Goal: Task Accomplishment & Management: Complete application form

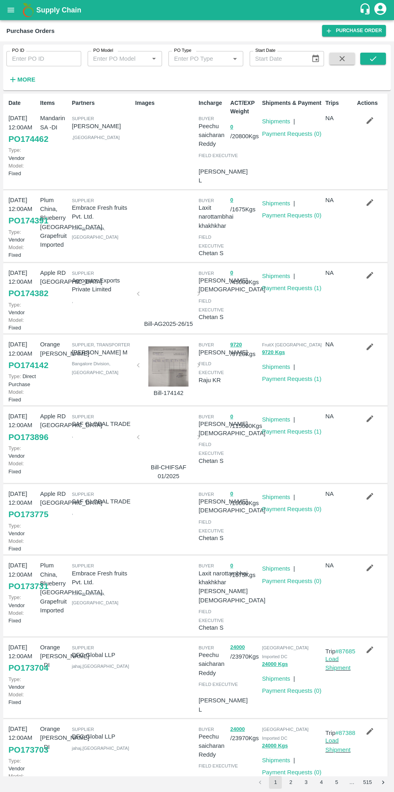
click at [351, 31] on link "Purchase Order" at bounding box center [354, 31] width 64 height 12
click at [359, 30] on link "Purchase Order" at bounding box center [354, 31] width 64 height 12
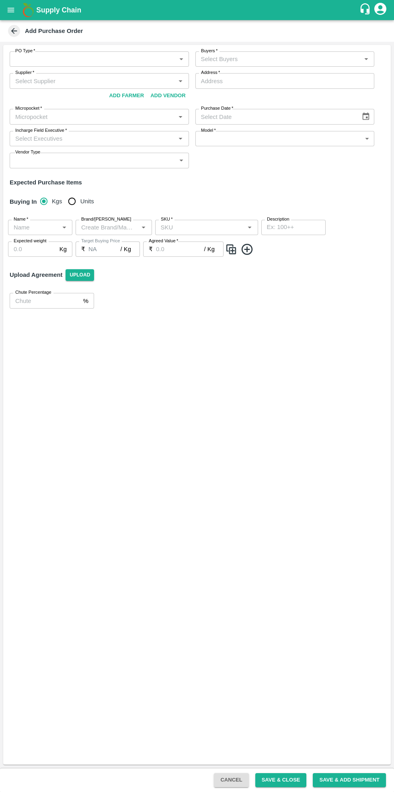
click at [69, 79] on input "Supplier   *" at bounding box center [92, 81] width 161 height 10
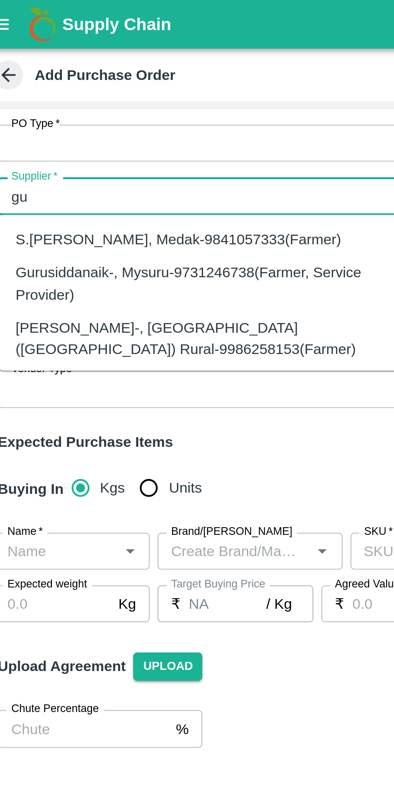
type input "g"
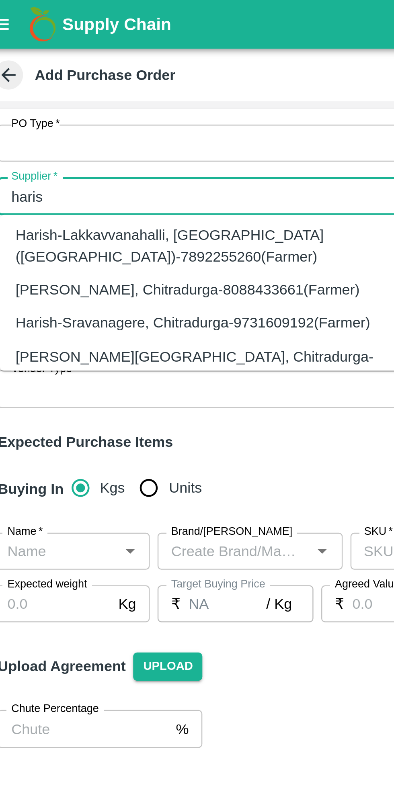
scroll to position [335, 0]
click at [86, 76] on input "Supplier   *" at bounding box center [92, 81] width 161 height 10
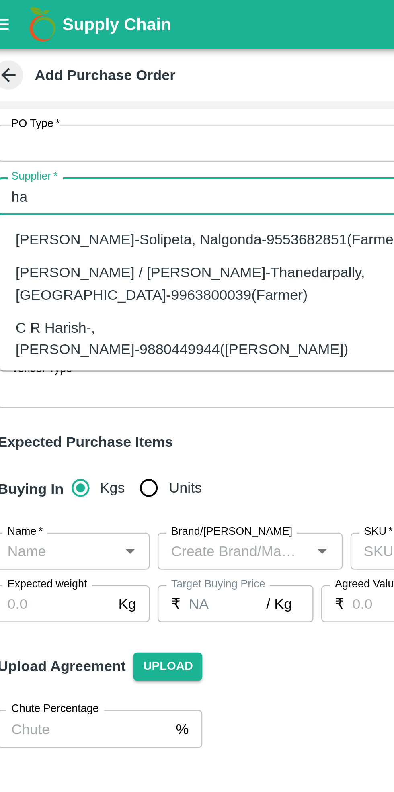
type input "h"
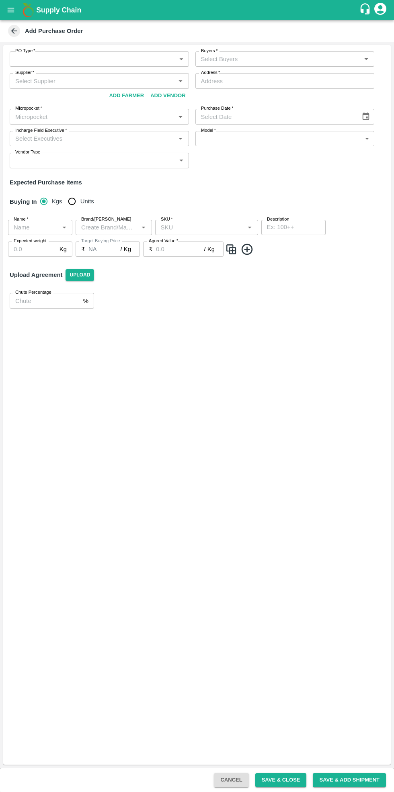
click at [74, 81] on input "Supplier   *" at bounding box center [92, 81] width 161 height 10
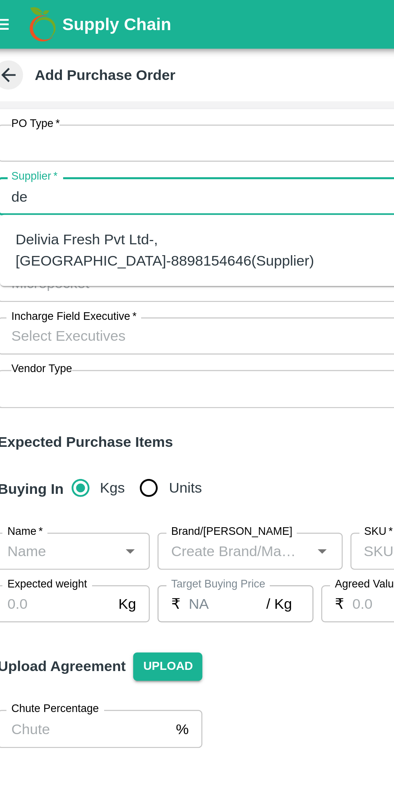
type input "d"
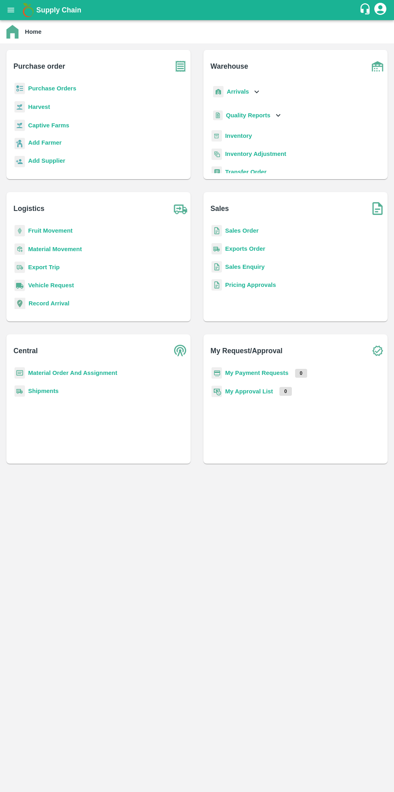
click at [52, 90] on b "Purchase Orders" at bounding box center [52, 88] width 48 height 6
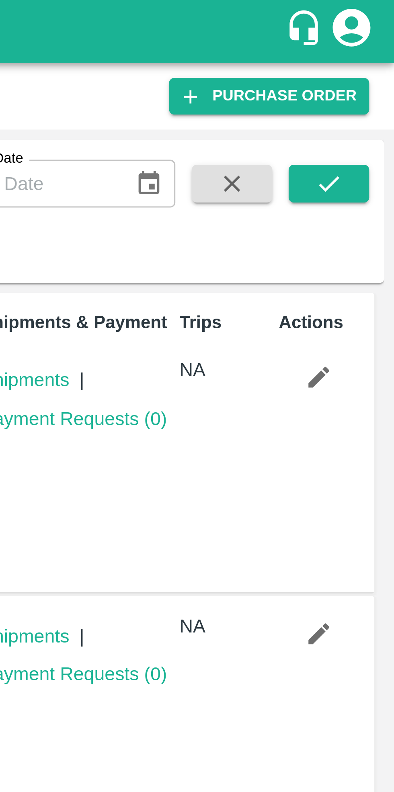
click at [357, 31] on link "Purchase Order" at bounding box center [354, 31] width 64 height 12
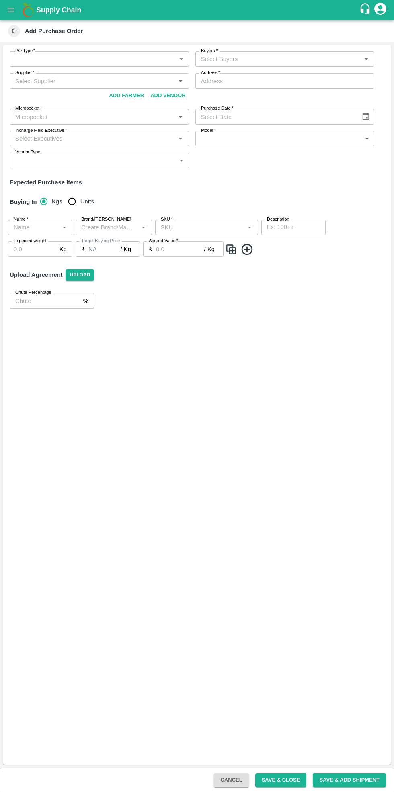
click at [66, 81] on input "Supplier   *" at bounding box center [92, 81] width 161 height 10
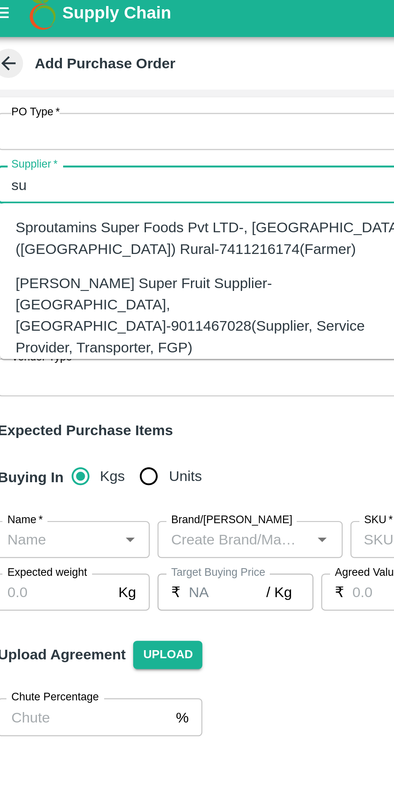
type input "s"
